Goal: Information Seeking & Learning: Learn about a topic

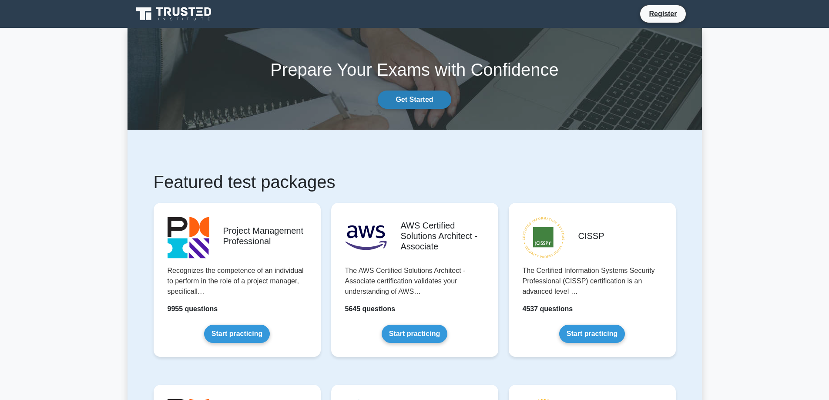
click at [425, 93] on link "Get Started" at bounding box center [414, 100] width 73 height 18
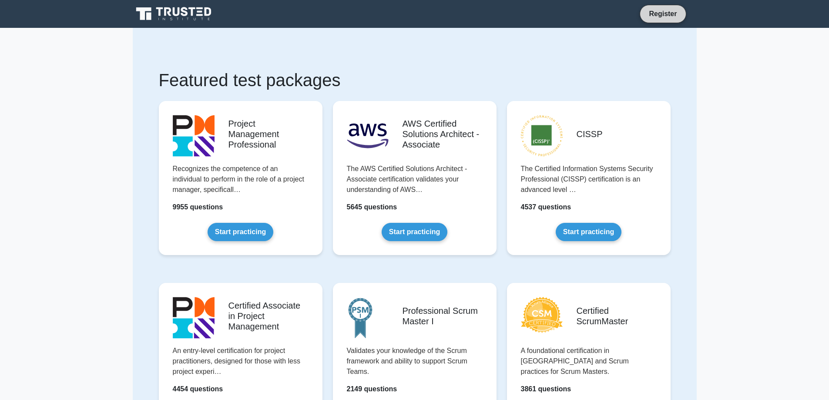
click at [663, 10] on link "Register" at bounding box center [663, 13] width 38 height 11
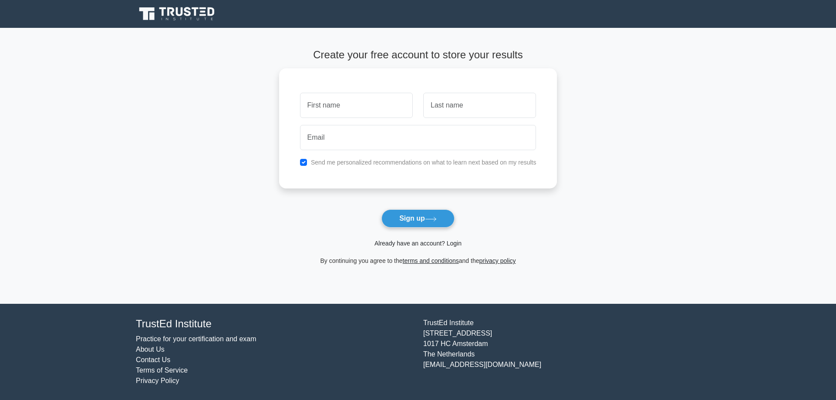
click at [457, 246] on link "Already have an account? Login" at bounding box center [417, 243] width 87 height 7
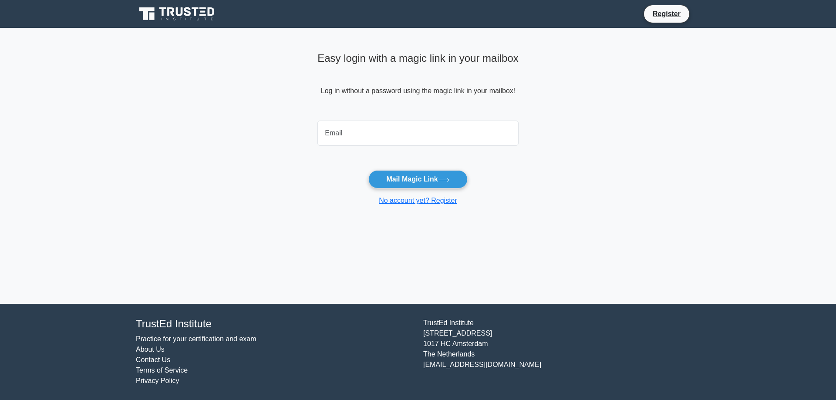
click at [362, 140] on input "email" at bounding box center [417, 133] width 201 height 25
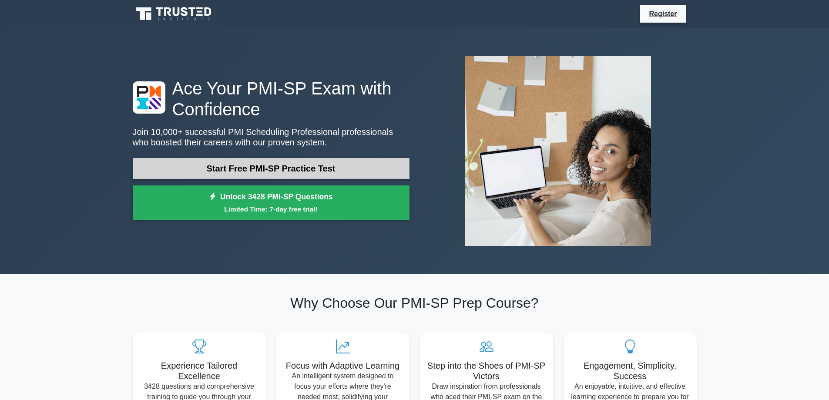
click at [280, 166] on link "Start Free PMI-SP Practice Test" at bounding box center [271, 168] width 277 height 21
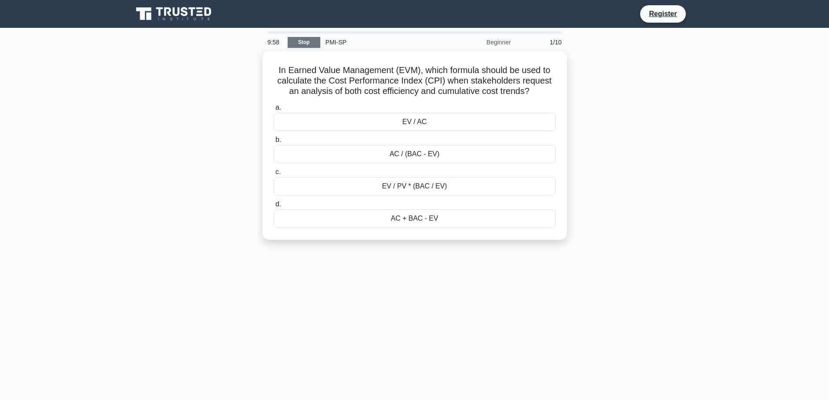
click at [310, 47] on link "Stop" at bounding box center [304, 42] width 33 height 11
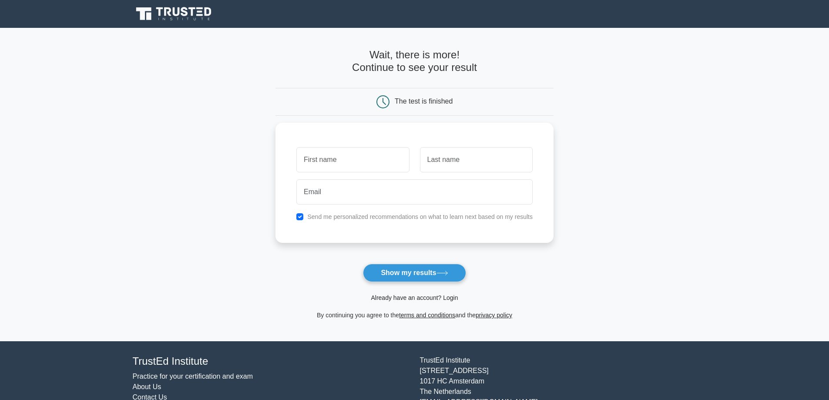
click at [448, 301] on link "Already have an account? Login" at bounding box center [414, 297] width 87 height 7
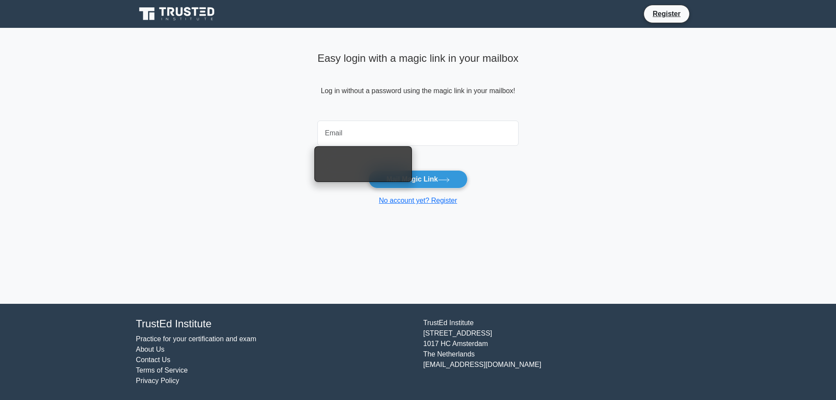
click at [378, 129] on input "email" at bounding box center [417, 133] width 201 height 25
